Goal: Task Accomplishment & Management: Use online tool/utility

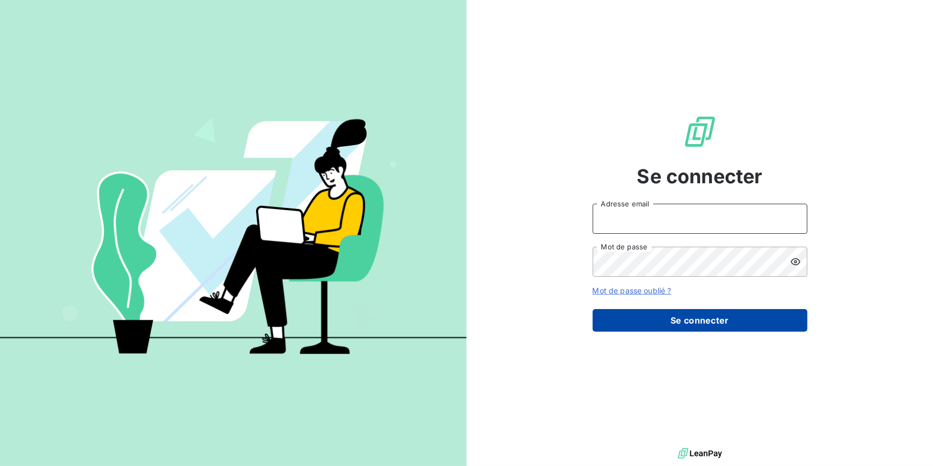
type input "[EMAIL_ADDRESS][DOMAIN_NAME]"
drag, startPoint x: 759, startPoint y: 315, endPoint x: 759, endPoint y: 321, distance: 5.9
click at [759, 321] on button "Se connecter" at bounding box center [700, 320] width 215 height 23
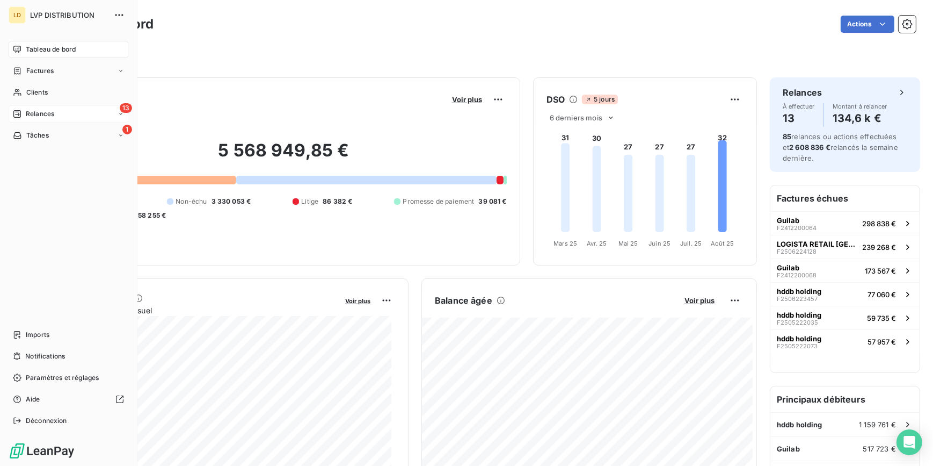
click at [34, 114] on span "Relances" at bounding box center [40, 114] width 28 height 10
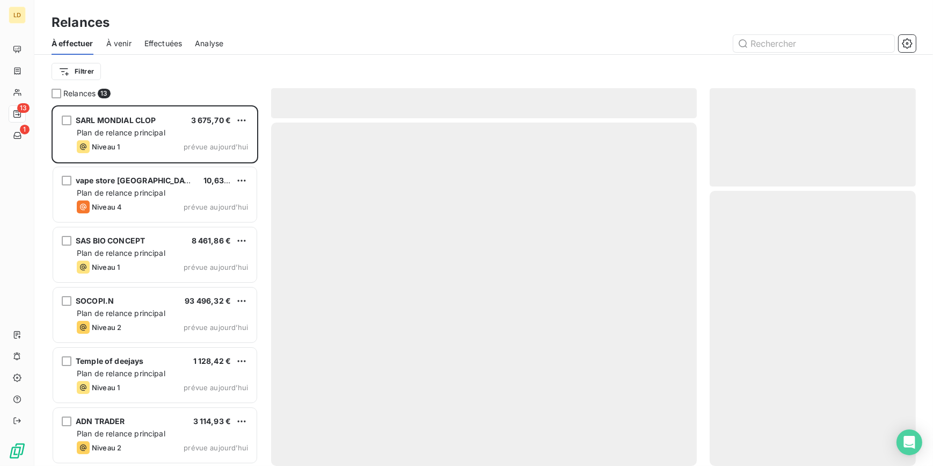
scroll to position [353, 199]
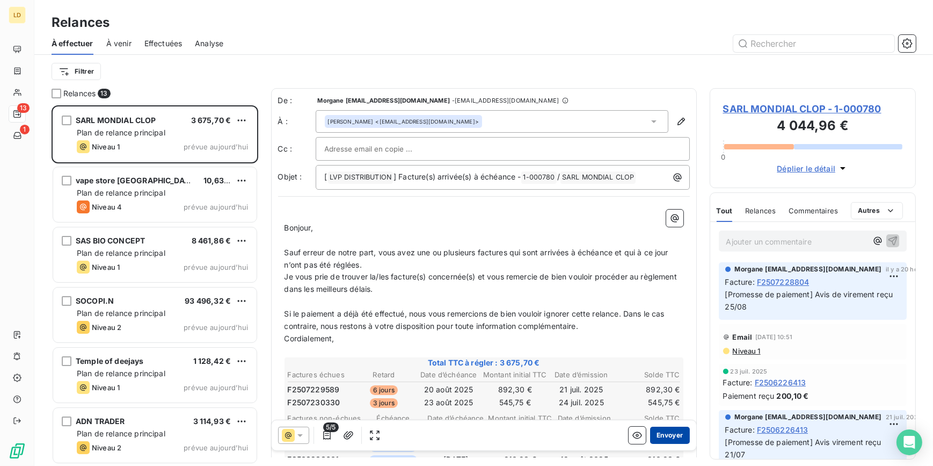
click at [657, 431] on button "Envoyer" at bounding box center [669, 434] width 39 height 17
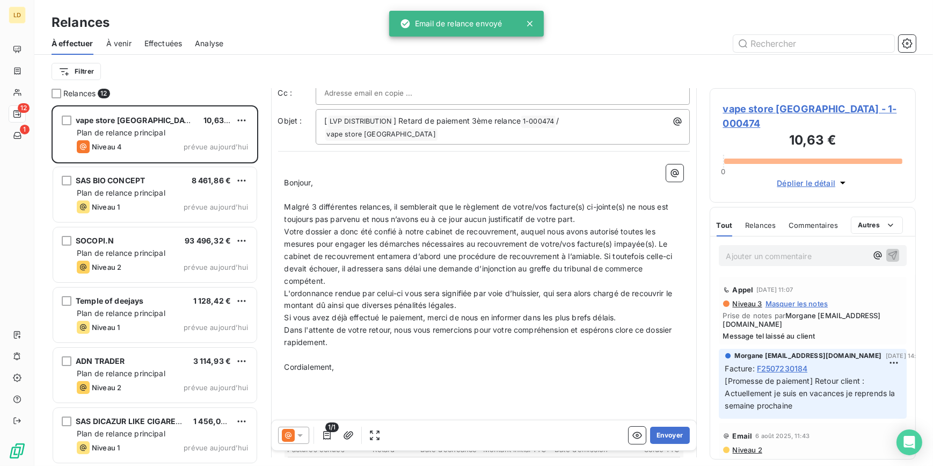
scroll to position [131, 0]
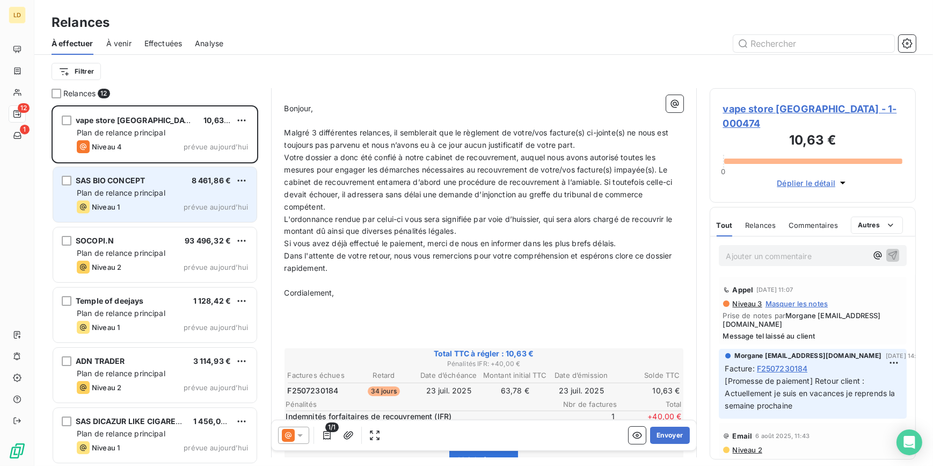
click at [153, 204] on div "Niveau 1 prévue aujourd’hui" at bounding box center [162, 206] width 171 height 13
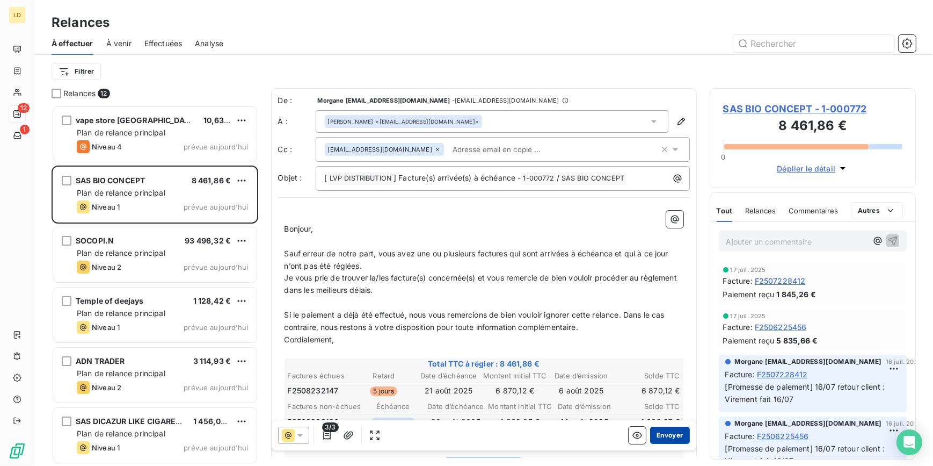
click at [671, 436] on button "Envoyer" at bounding box center [669, 434] width 39 height 17
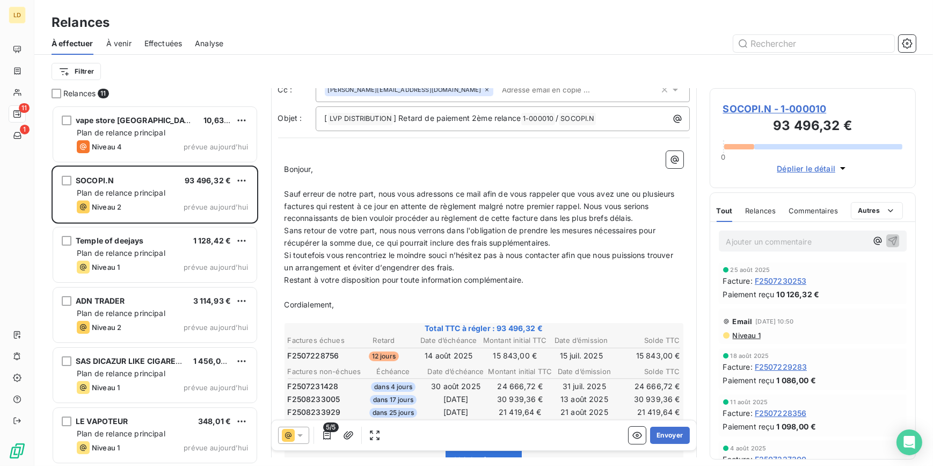
scroll to position [65, 0]
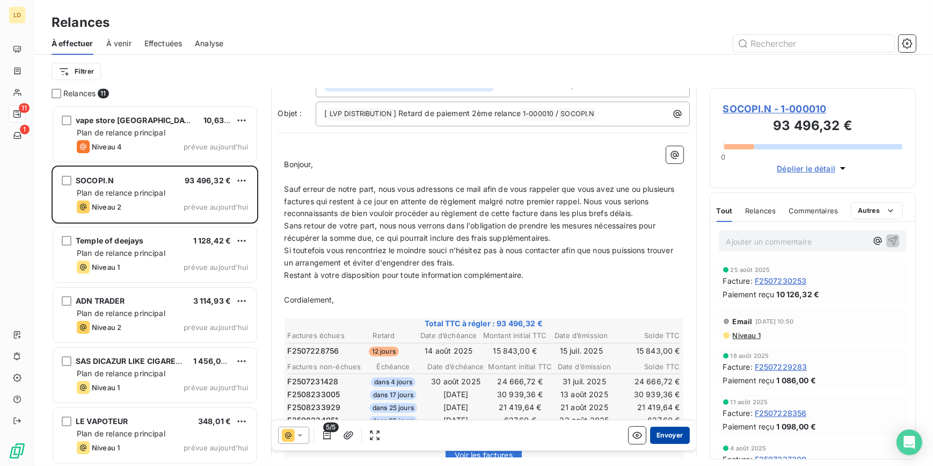
click at [676, 432] on button "Envoyer" at bounding box center [669, 434] width 39 height 17
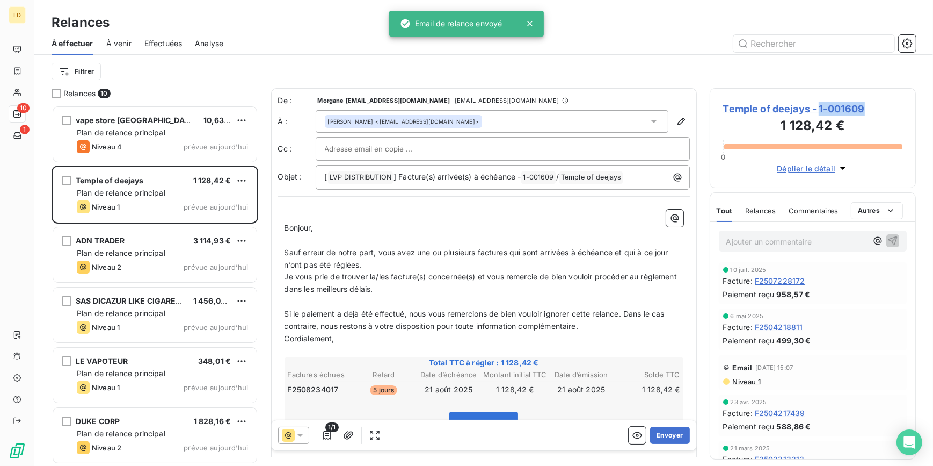
drag, startPoint x: 894, startPoint y: 108, endPoint x: 821, endPoint y: 114, distance: 73.2
click at [821, 114] on span "Temple of deejays - 1-001609" at bounding box center [813, 109] width 180 height 15
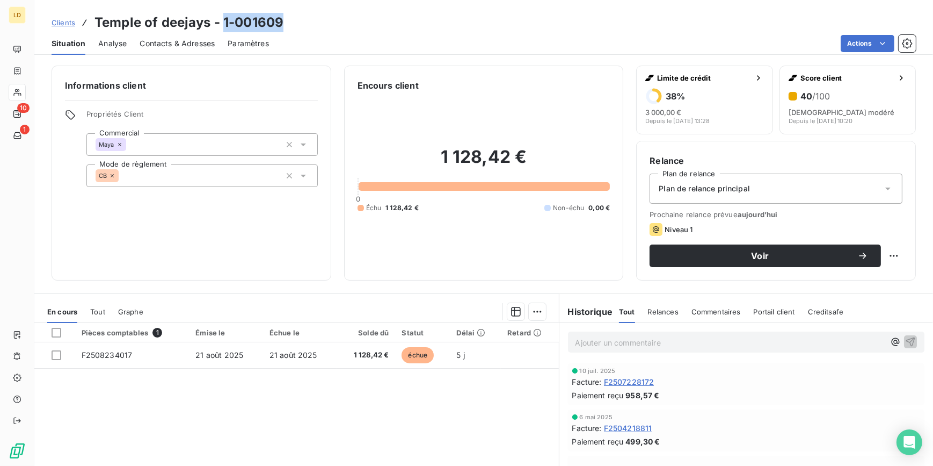
drag, startPoint x: 293, startPoint y: 25, endPoint x: 222, endPoint y: 25, distance: 71.4
click at [222, 25] on div "Clients Temple of deejays - 1-001609" at bounding box center [483, 22] width 899 height 19
copy h3 "1-001609"
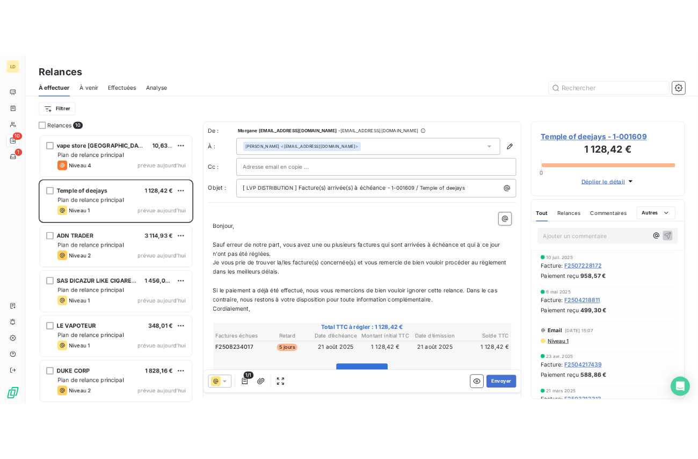
scroll to position [353, 199]
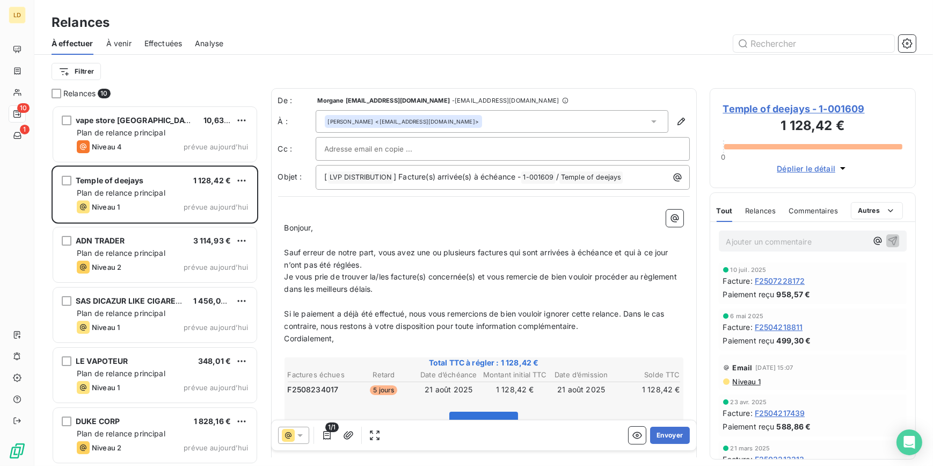
click at [792, 236] on p "Ajouter un commentaire ﻿" at bounding box center [797, 241] width 141 height 13
drag, startPoint x: 399, startPoint y: 291, endPoint x: 327, endPoint y: 294, distance: 72.6
click at [327, 294] on p "Je vous prie de trouver la/les facture(s) concernée(s) et vous remercie de bien…" at bounding box center [484, 283] width 399 height 25
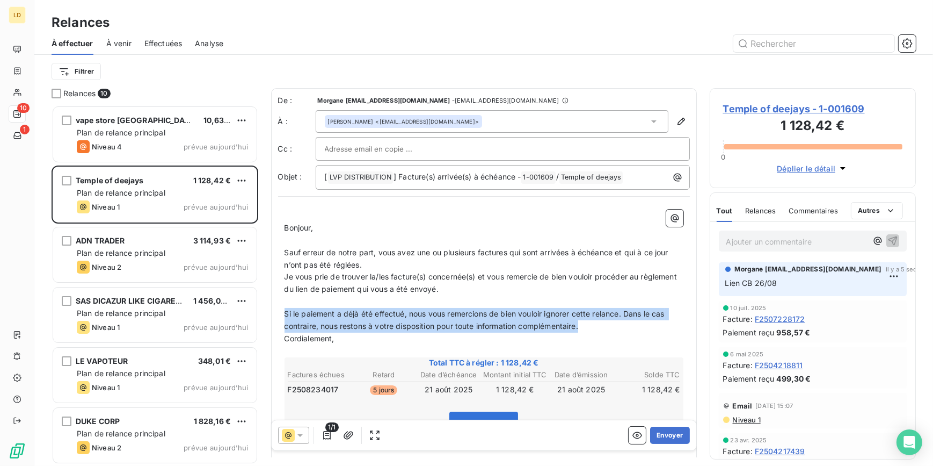
drag, startPoint x: 583, startPoint y: 328, endPoint x: 282, endPoint y: 314, distance: 301.1
click at [272, 315] on div "De : Morgane [EMAIL_ADDRESS][DOMAIN_NAME] - [DOMAIN_NAME][EMAIL_ADDRESS][DOMAIN…" at bounding box center [484, 328] width 426 height 480
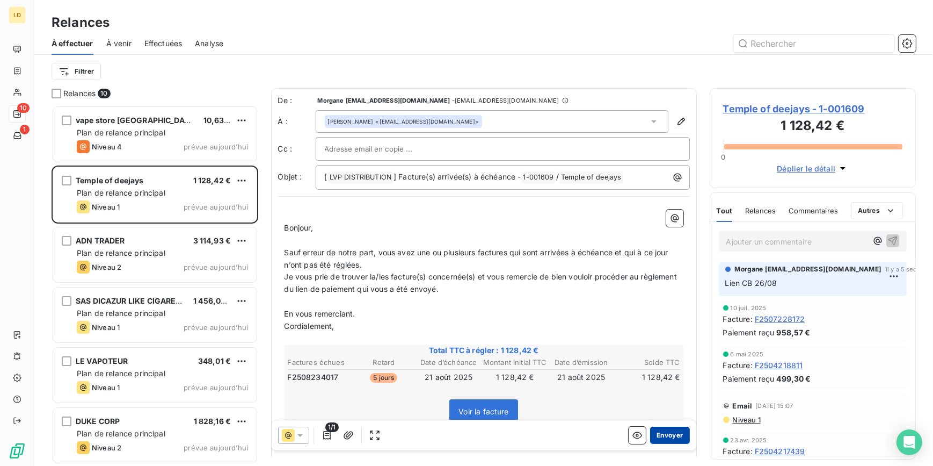
click at [656, 438] on button "Envoyer" at bounding box center [669, 434] width 39 height 17
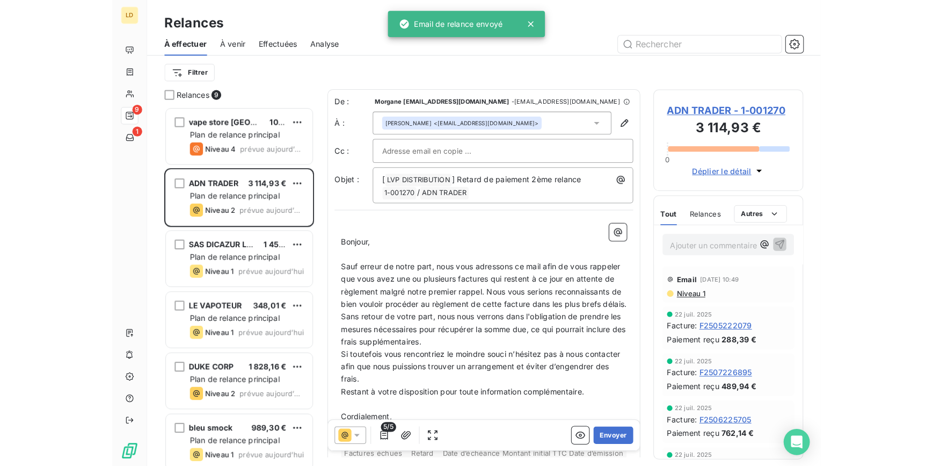
scroll to position [353, 199]
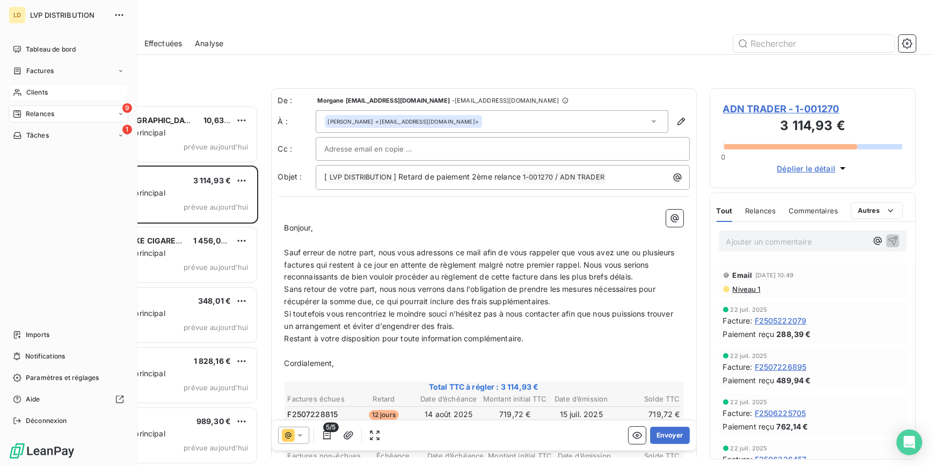
click at [27, 89] on span "Clients" at bounding box center [36, 93] width 21 height 10
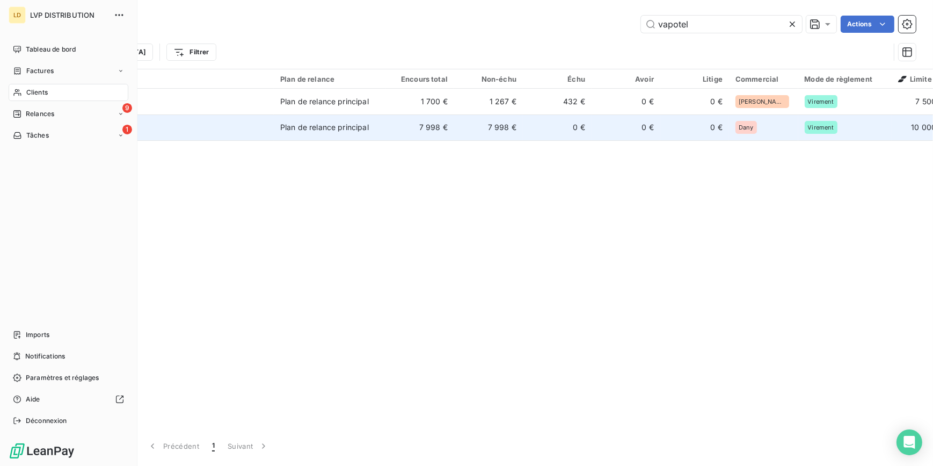
type input "vapotel"
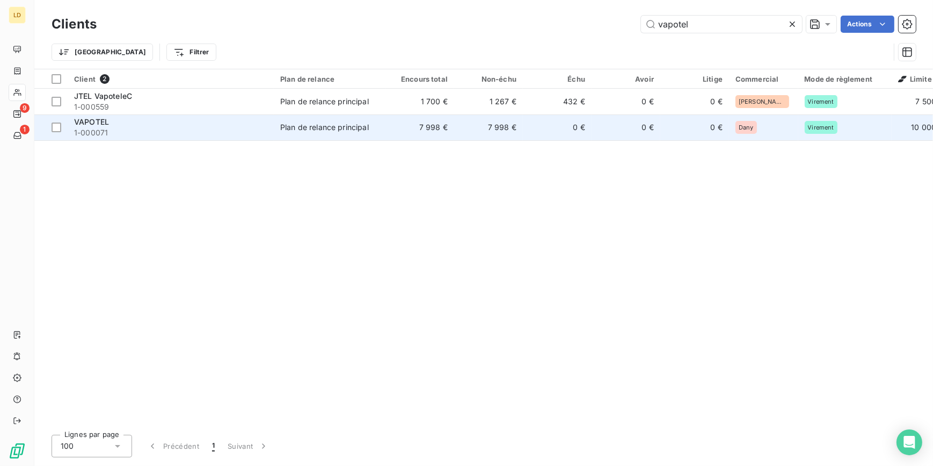
click at [193, 128] on span "1-000071" at bounding box center [170, 132] width 193 height 11
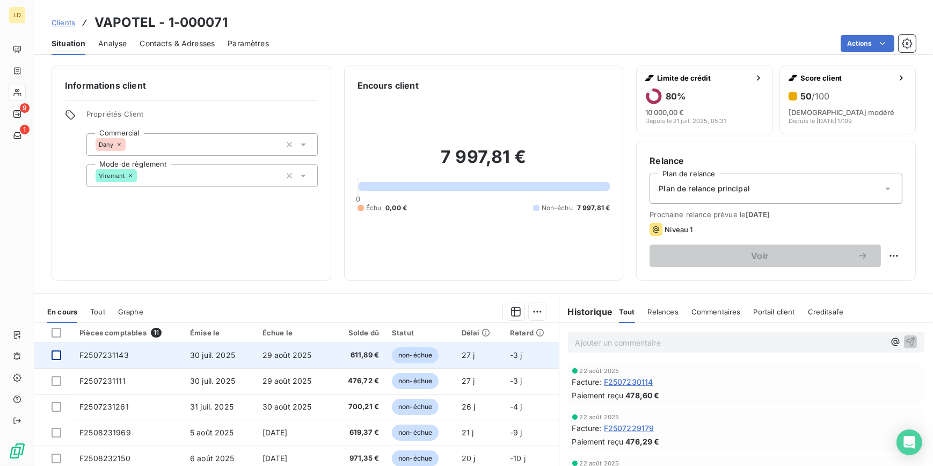
click at [59, 354] on div at bounding box center [57, 355] width 10 height 10
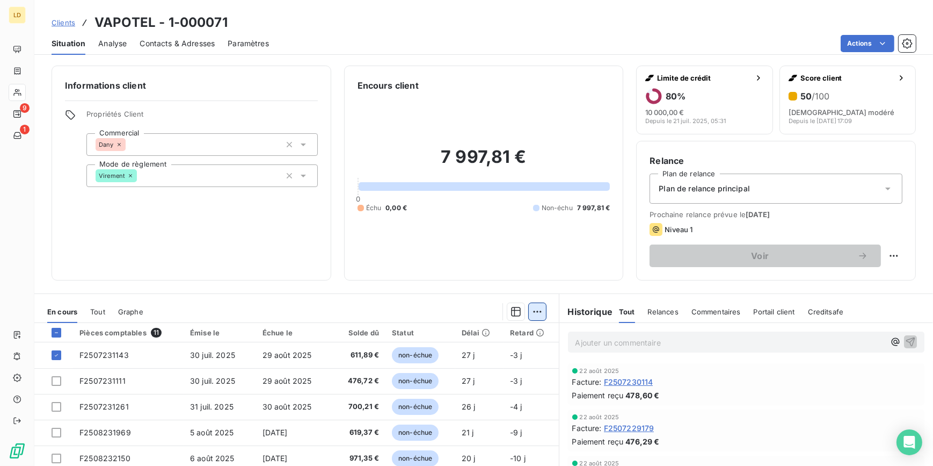
click at [530, 313] on html "LD 9 1 Clients VAPOTEL - 1-000071 Situation Analyse Contacts & Adresses Paramèt…" at bounding box center [466, 233] width 933 height 466
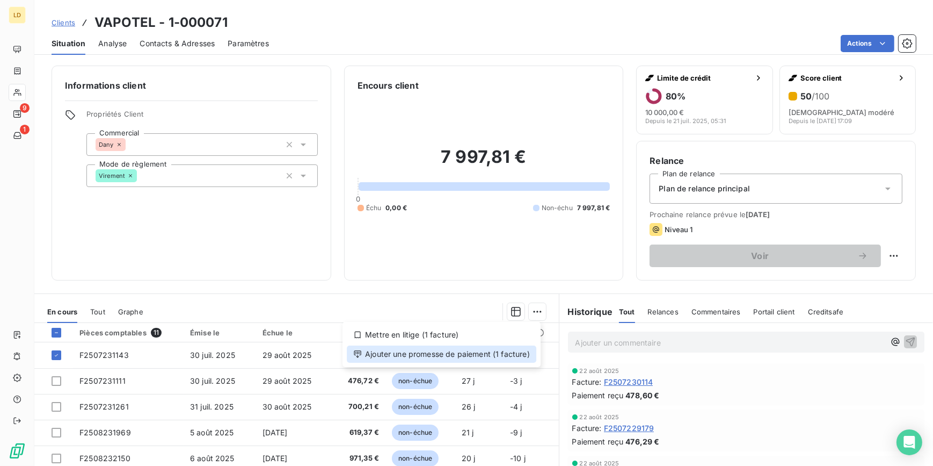
click at [501, 352] on div "Ajouter une promesse de paiement (1 facture)" at bounding box center [442, 353] width 190 height 17
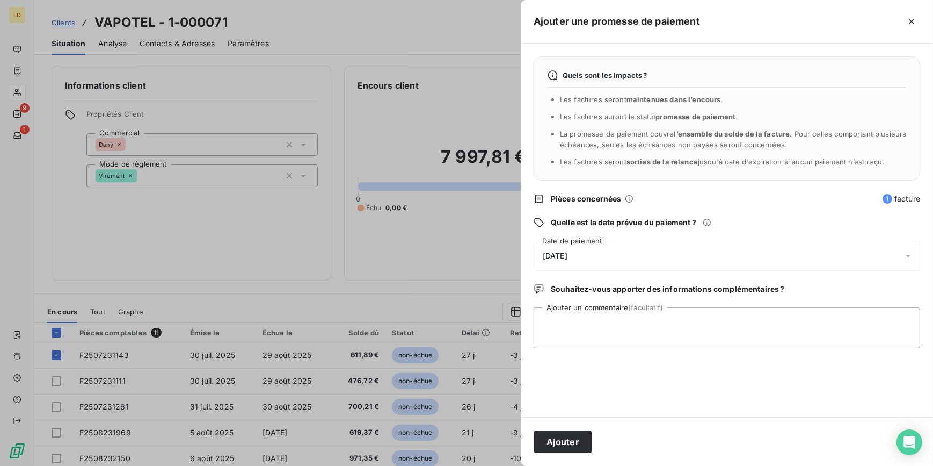
click at [559, 251] on span "[DATE]" at bounding box center [555, 255] width 25 height 9
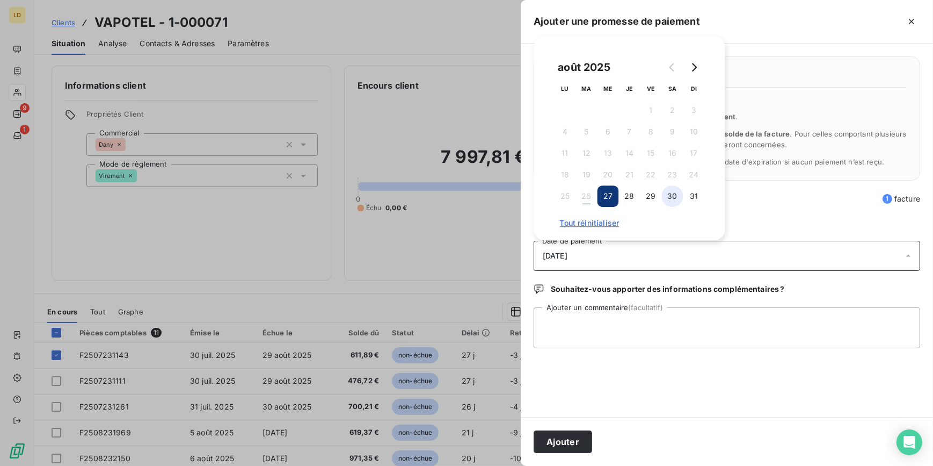
click at [667, 199] on button "30" at bounding box center [672, 195] width 21 height 21
click at [593, 328] on textarea "Ajouter un commentaire (facultatif)" at bounding box center [727, 327] width 387 height 41
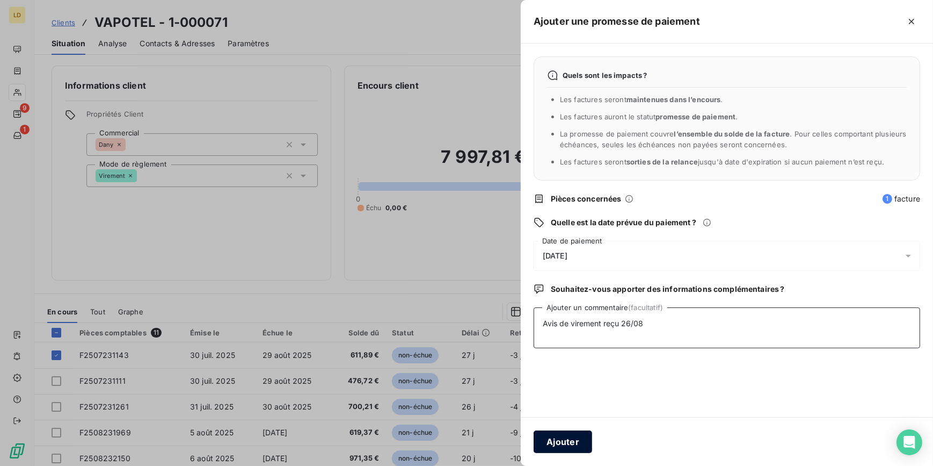
type textarea "Avis de virement reçu 26/08"
click at [578, 441] on button "Ajouter" at bounding box center [563, 441] width 59 height 23
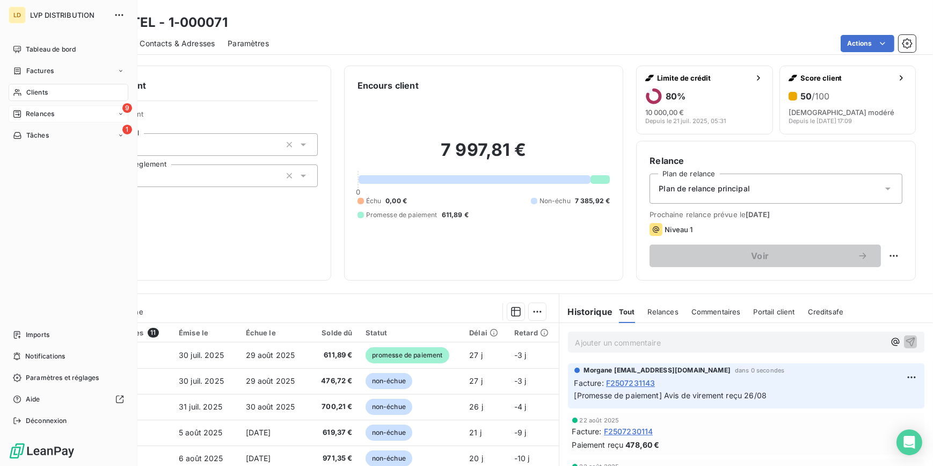
click at [31, 114] on span "Relances" at bounding box center [40, 114] width 28 height 10
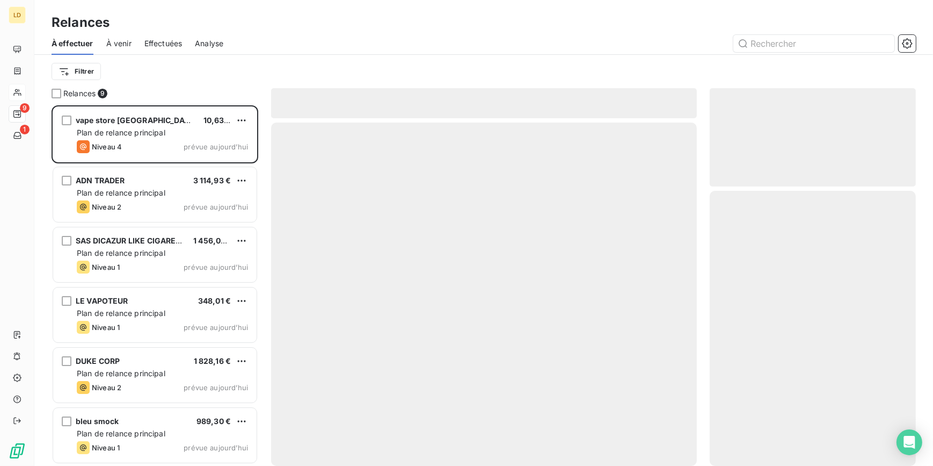
scroll to position [353, 199]
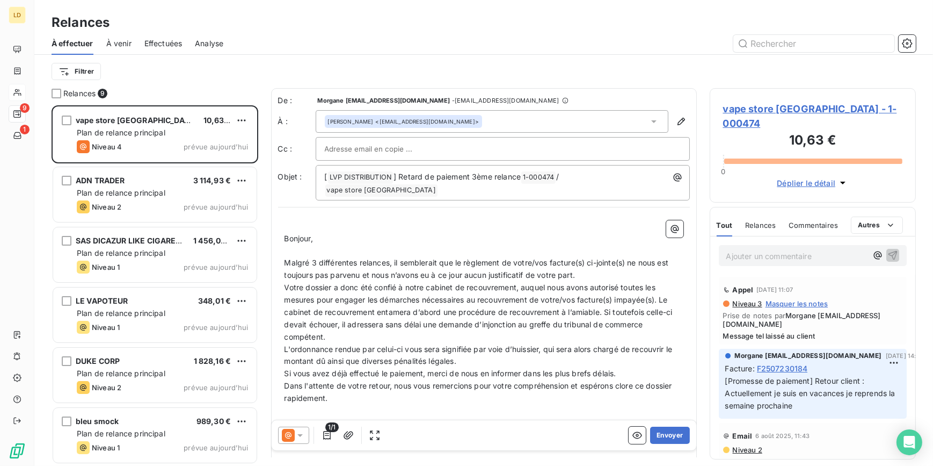
drag, startPoint x: 123, startPoint y: 191, endPoint x: 266, endPoint y: 185, distance: 143.0
click at [123, 191] on span "Plan de relance principal" at bounding box center [121, 192] width 89 height 9
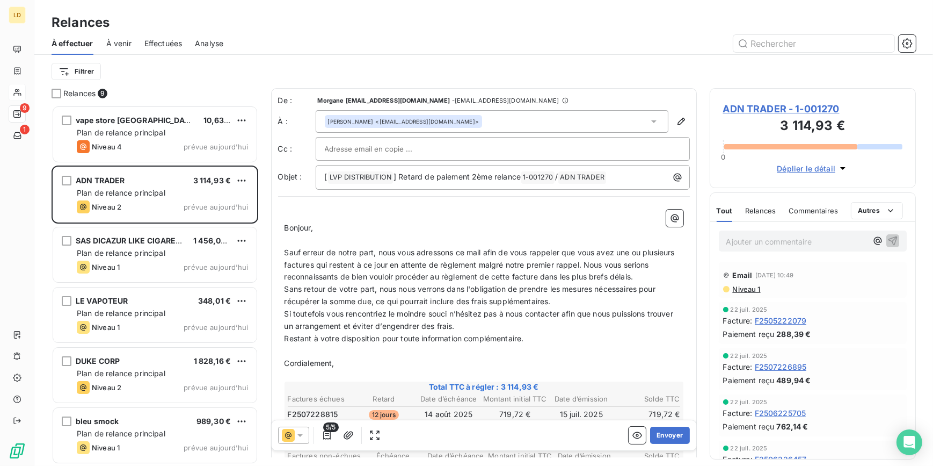
click at [672, 425] on div "5/5 Envoyer" at bounding box center [484, 435] width 425 height 30
click at [677, 432] on button "Envoyer" at bounding box center [669, 434] width 39 height 17
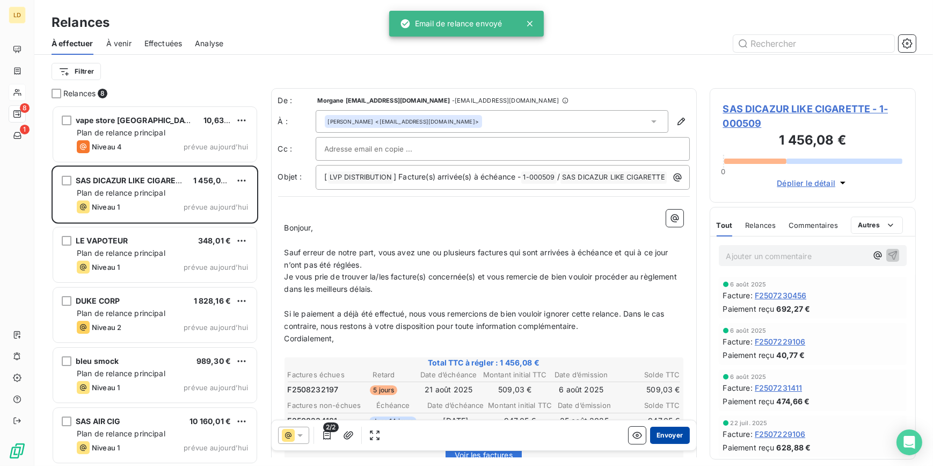
click at [667, 440] on button "Envoyer" at bounding box center [669, 434] width 39 height 17
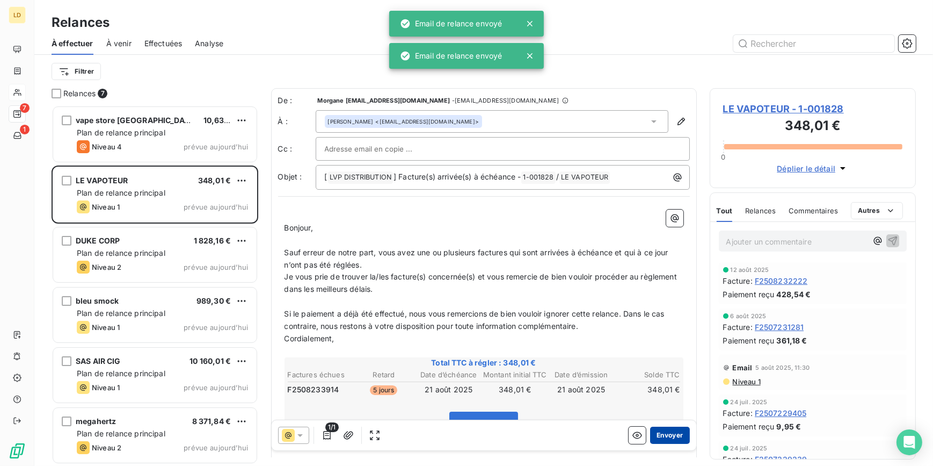
click at [665, 435] on button "Envoyer" at bounding box center [669, 434] width 39 height 17
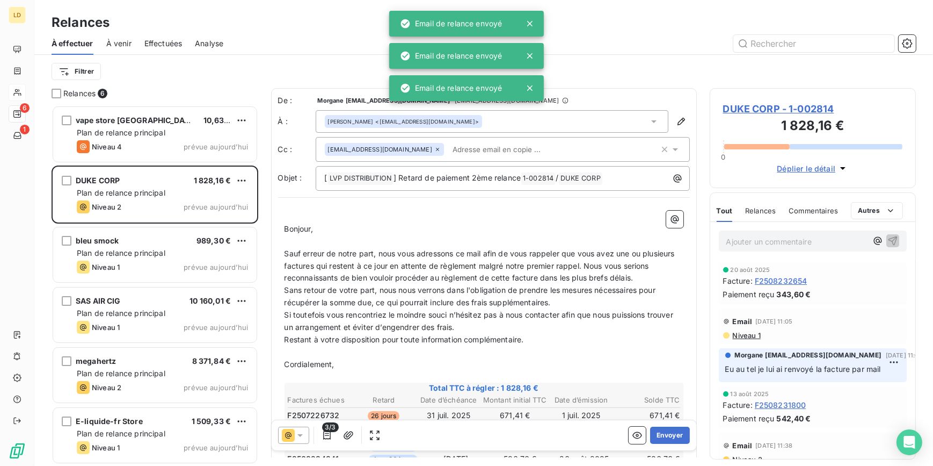
click at [801, 229] on div "Ajouter un commentaire ﻿" at bounding box center [814, 241] width 206 height 38
click at [802, 241] on p "Ajouter un commentaire ﻿" at bounding box center [797, 241] width 141 height 13
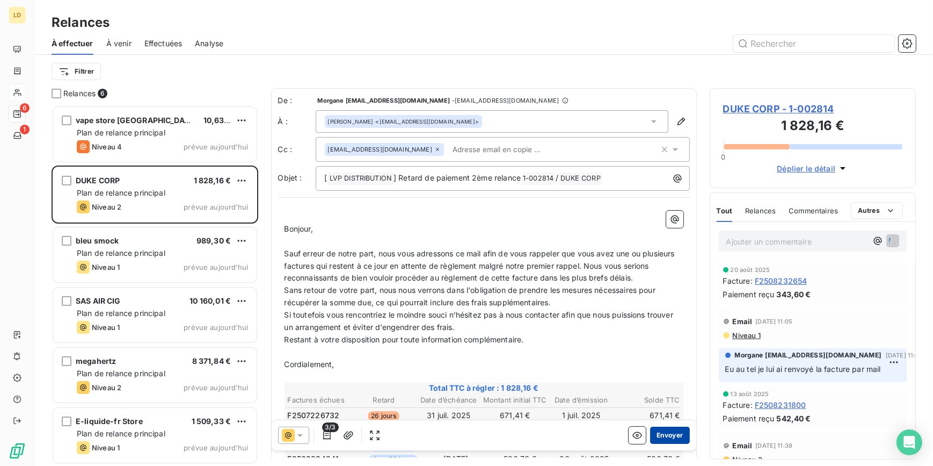
click at [670, 436] on button "Envoyer" at bounding box center [669, 434] width 39 height 17
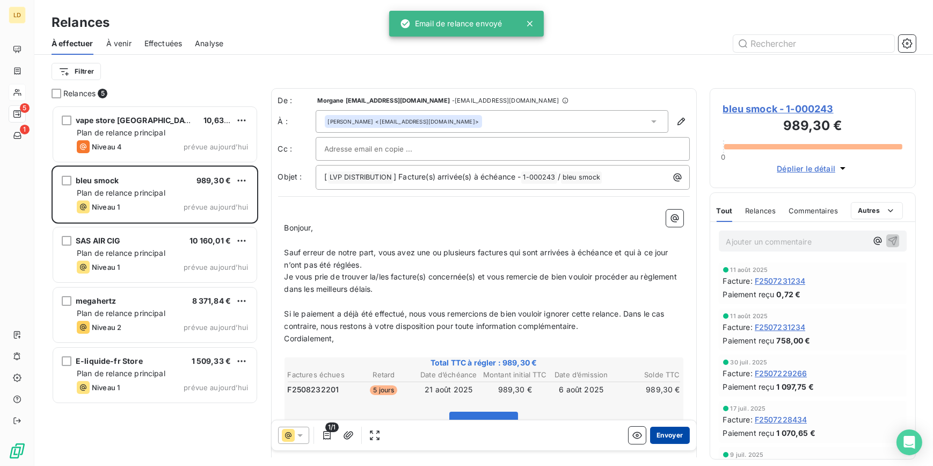
click at [661, 432] on button "Envoyer" at bounding box center [669, 434] width 39 height 17
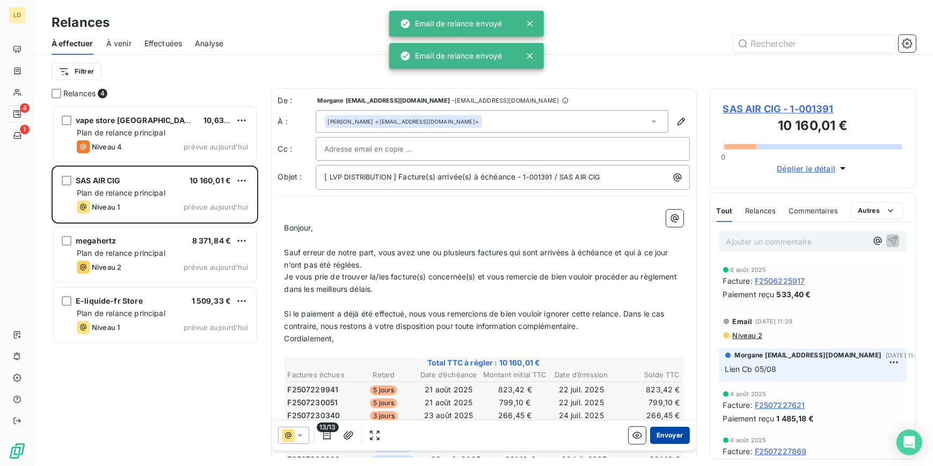
click at [664, 433] on button "Envoyer" at bounding box center [669, 434] width 39 height 17
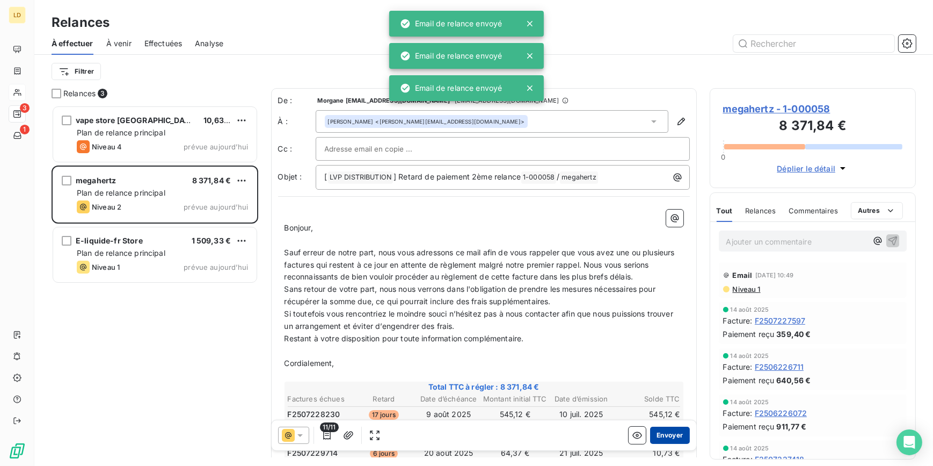
click at [673, 436] on button "Envoyer" at bounding box center [669, 434] width 39 height 17
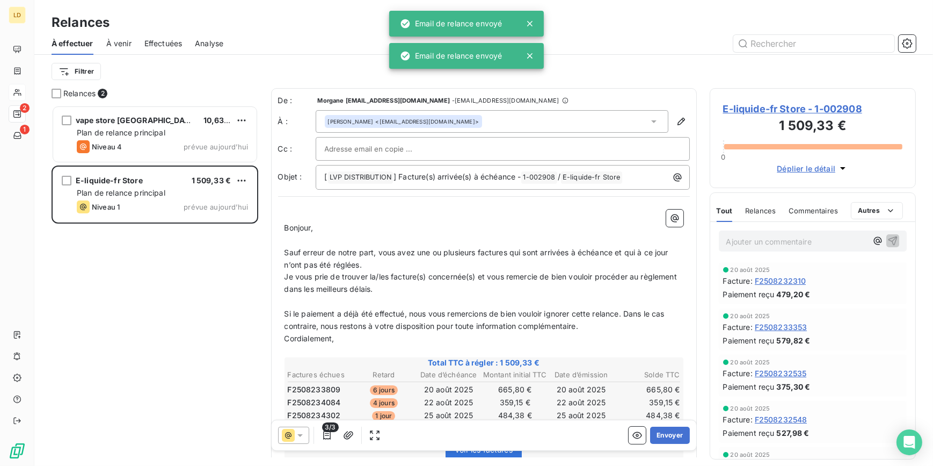
scroll to position [353, 199]
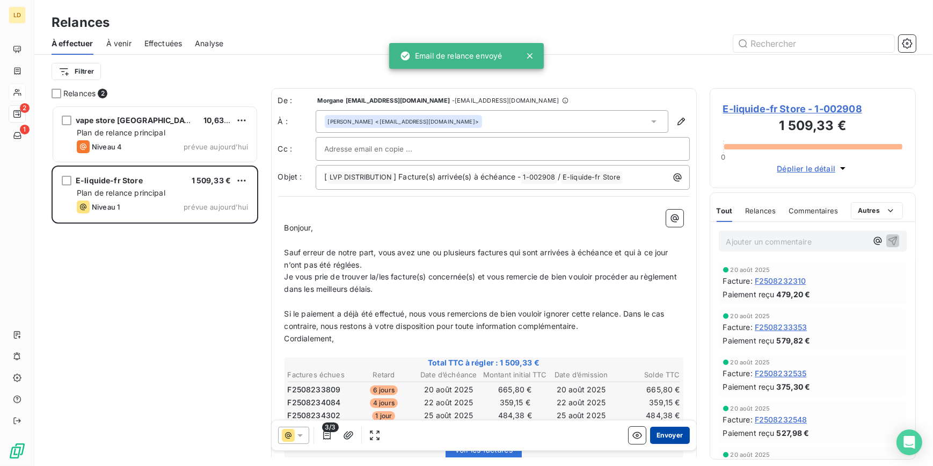
click at [661, 432] on button "Envoyer" at bounding box center [669, 434] width 39 height 17
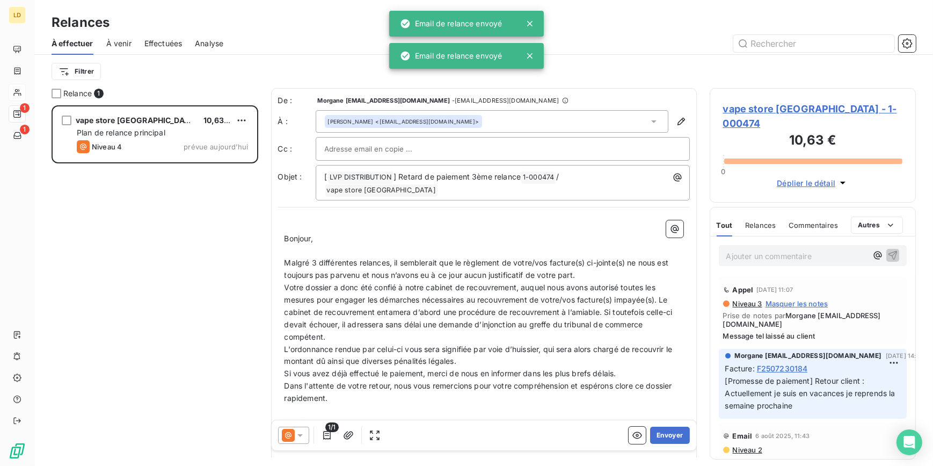
click at [778, 113] on span "vape store [GEOGRAPHIC_DATA] - 1-000474" at bounding box center [813, 116] width 180 height 29
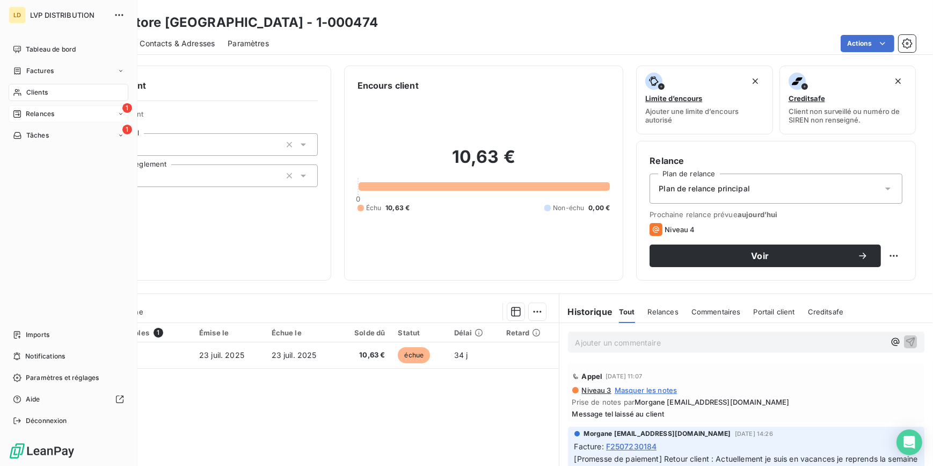
click at [20, 112] on icon at bounding box center [17, 114] width 9 height 9
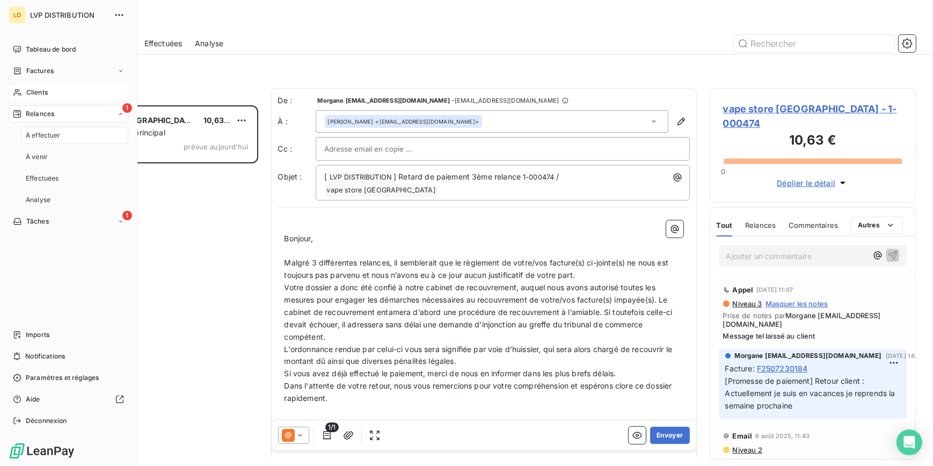
scroll to position [353, 199]
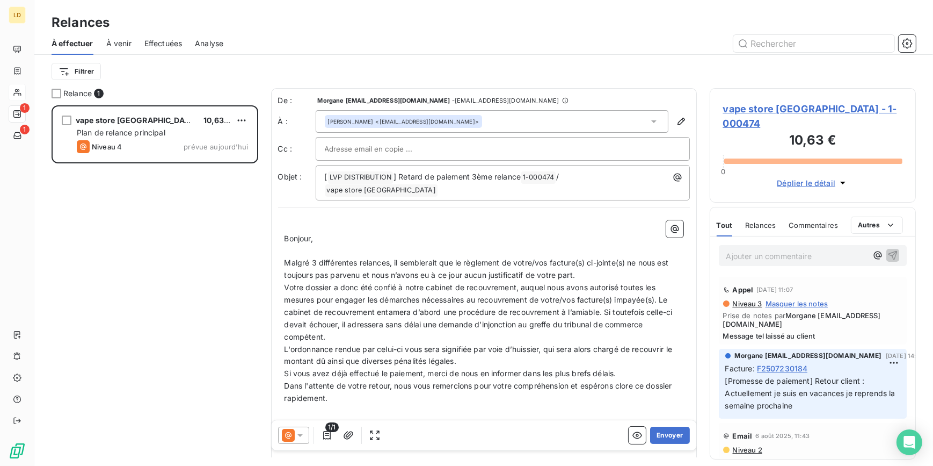
click at [768, 245] on div "Ajouter un commentaire ﻿" at bounding box center [813, 255] width 189 height 21
click at [767, 249] on p "Ajouter un commentaire ﻿" at bounding box center [797, 255] width 141 height 13
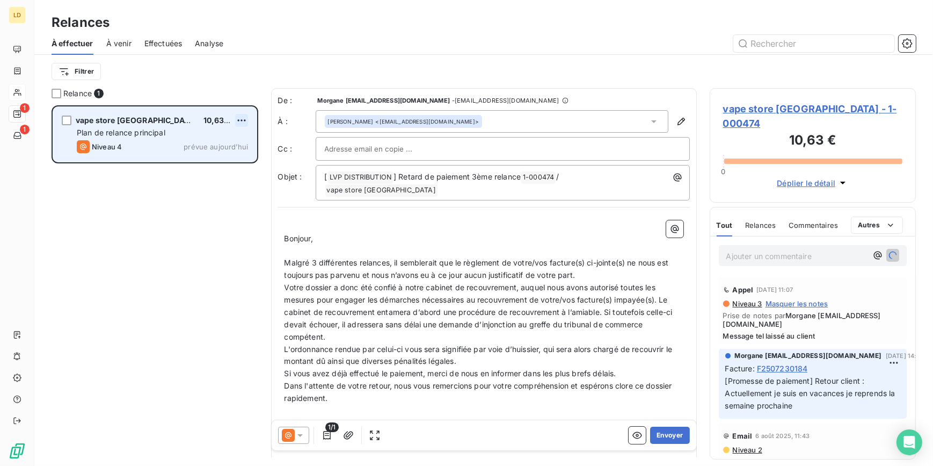
click at [241, 122] on html "LD 1 1 Relances À effectuer À venir Effectuées Analyse Filtrer Relance 1 vape s…" at bounding box center [466, 233] width 933 height 466
click at [195, 142] on div "Replanifier cette action" at bounding box center [195, 141] width 96 height 17
select select "7"
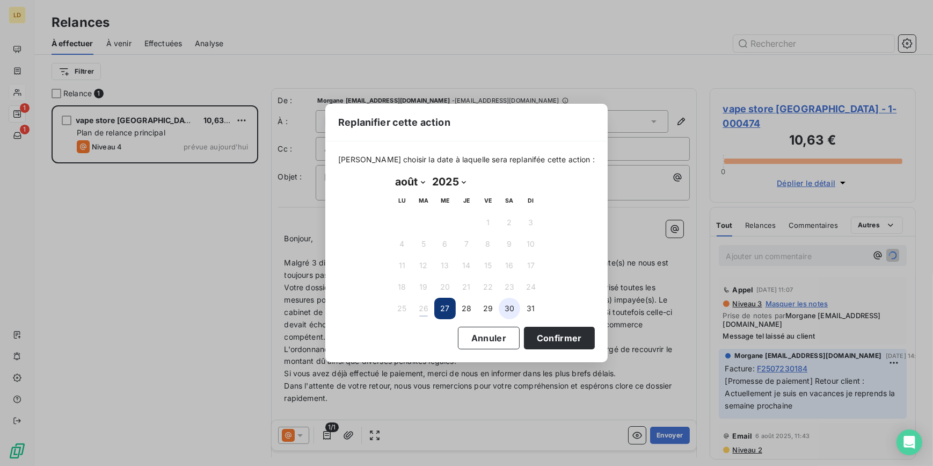
click at [504, 308] on button "30" at bounding box center [509, 308] width 21 height 21
click at [528, 334] on button "Confirmer" at bounding box center [559, 338] width 71 height 23
